Goal: Task Accomplishment & Management: Manage account settings

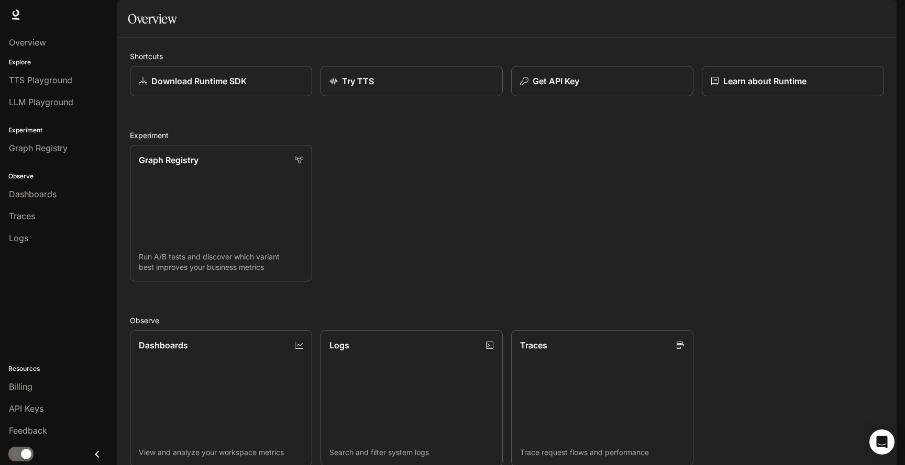
click at [878, 17] on img "button" at bounding box center [881, 14] width 15 height 15
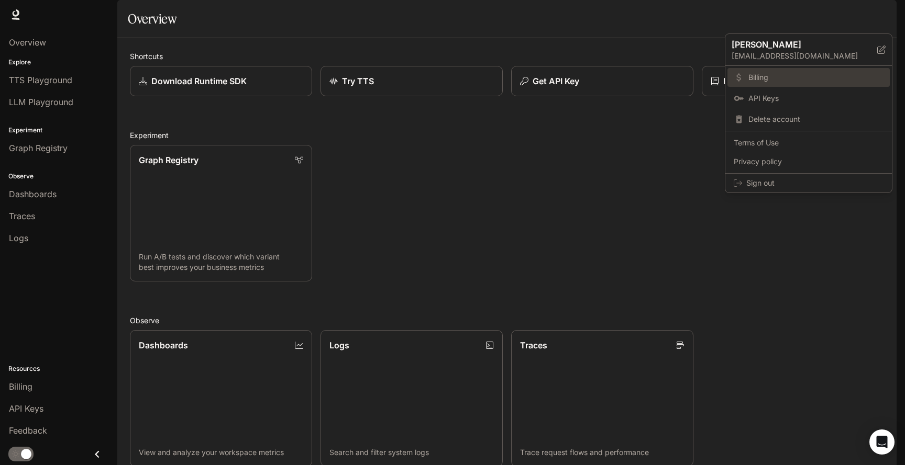
click at [773, 81] on span "Billing" at bounding box center [815, 77] width 135 height 10
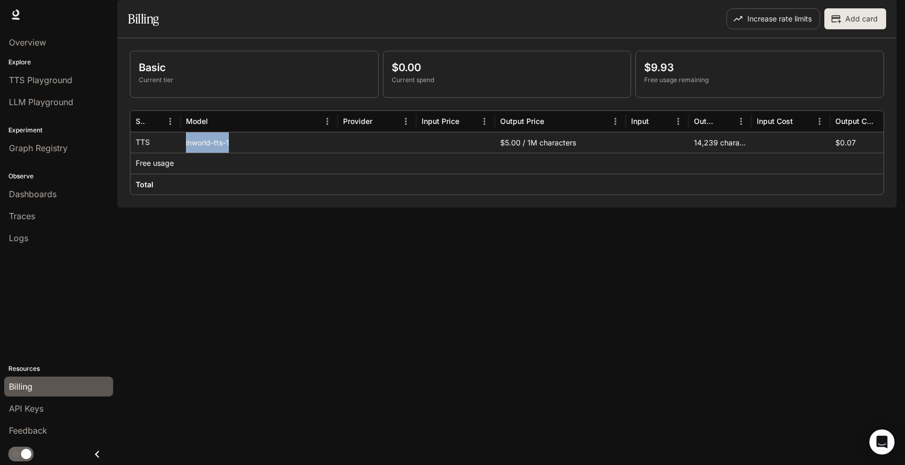
drag, startPoint x: 185, startPoint y: 172, endPoint x: 230, endPoint y: 172, distance: 45.0
click at [230, 153] on div "inworld-tts-1" at bounding box center [259, 142] width 157 height 21
click at [229, 153] on div "inworld-tts-1" at bounding box center [259, 142] width 157 height 21
drag, startPoint x: 234, startPoint y: 172, endPoint x: 183, endPoint y: 172, distance: 50.8
click at [183, 153] on div "inworld-tts-1" at bounding box center [259, 142] width 157 height 21
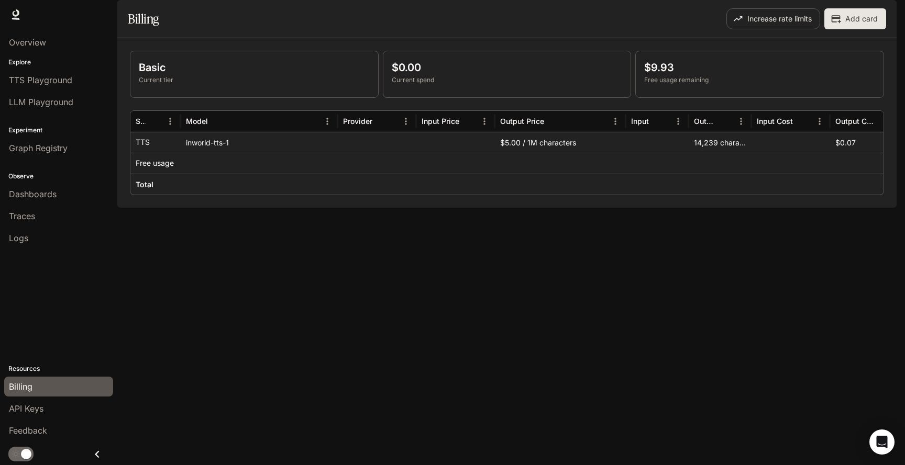
click at [594, 208] on div "Basic Current tier $0.00 Current spend $9.93 Free usage remaining Service Model…" at bounding box center [506, 123] width 779 height 170
